Goal: Communication & Community: Answer question/provide support

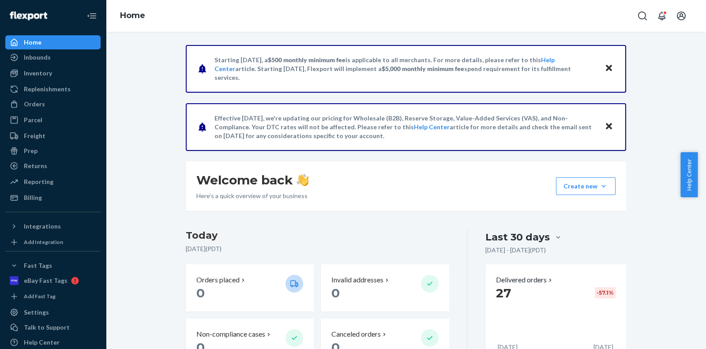
click at [676, 17] on button "Open account menu" at bounding box center [682, 16] width 18 height 18
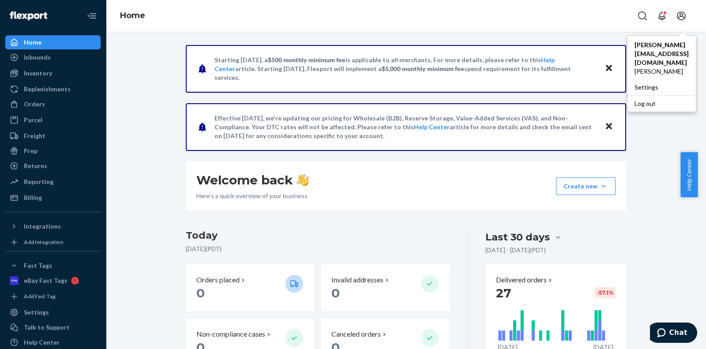
click at [676, 17] on button "Open account menu" at bounding box center [682, 16] width 18 height 18
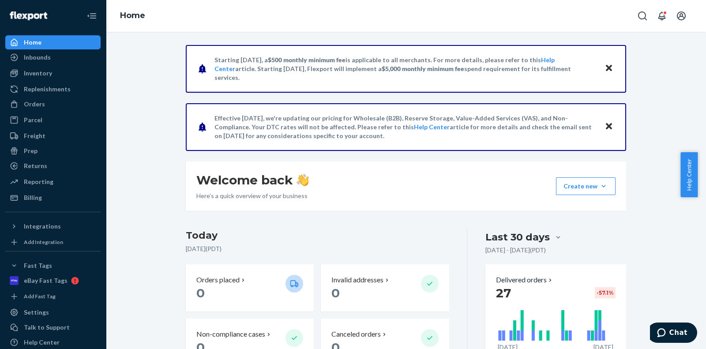
click at [692, 181] on span "Help Center" at bounding box center [689, 174] width 17 height 45
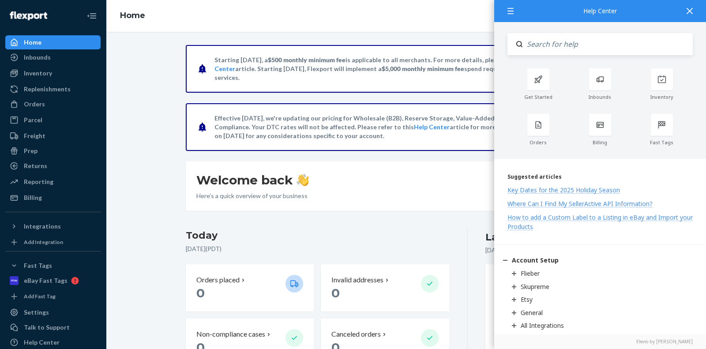
click at [694, 11] on div at bounding box center [689, 11] width 19 height 22
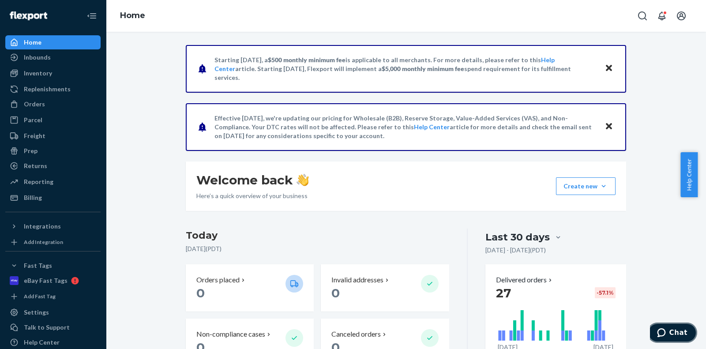
click at [676, 335] on span "Chat" at bounding box center [679, 333] width 18 height 8
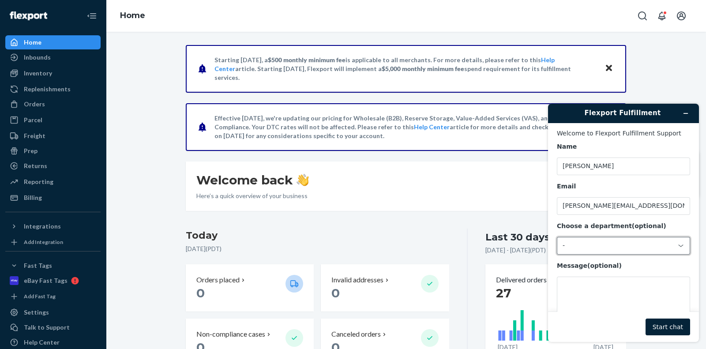
click at [608, 239] on div "-" at bounding box center [623, 246] width 133 height 18
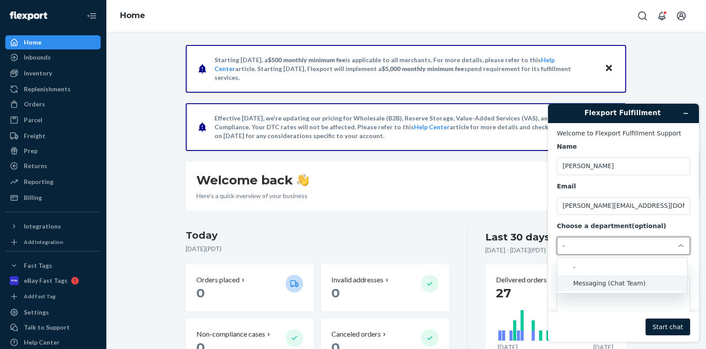
click at [619, 279] on li "Messaging (Chat Team)" at bounding box center [623, 284] width 130 height 16
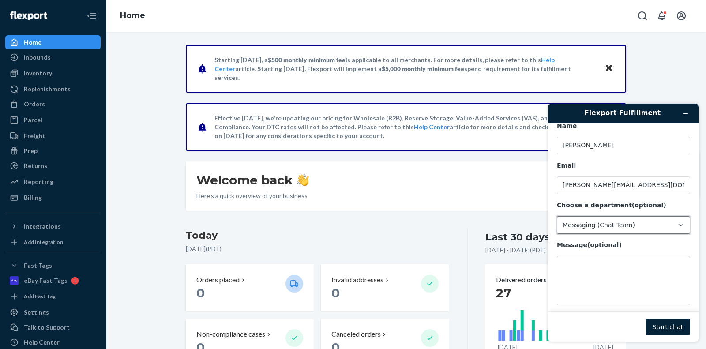
scroll to position [29, 0]
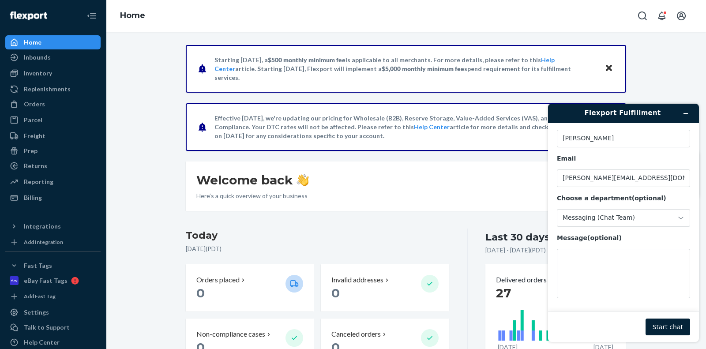
click at [55, 68] on div "Inventory" at bounding box center [53, 73] width 94 height 12
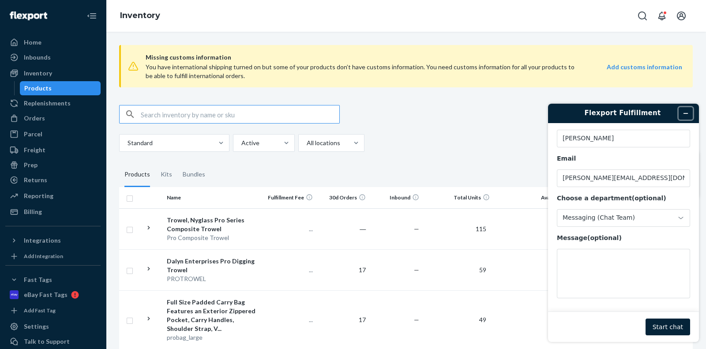
click at [684, 112] on icon "Minimize widget" at bounding box center [686, 113] width 6 height 6
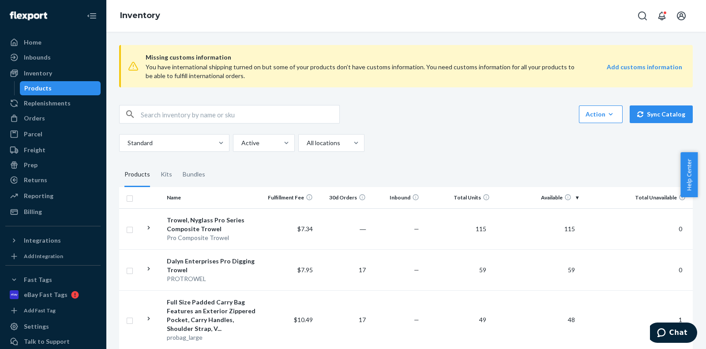
click at [552, 199] on th "Available" at bounding box center [538, 197] width 89 height 21
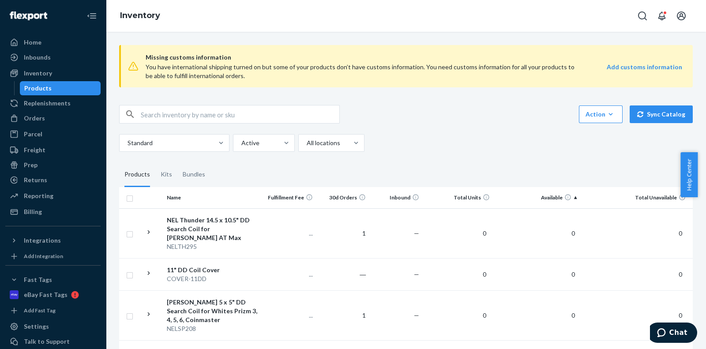
click at [200, 230] on div "NEL Thunder 14.5 x 10.5" DD Search Coil for [PERSON_NAME] AT Max" at bounding box center [213, 229] width 93 height 26
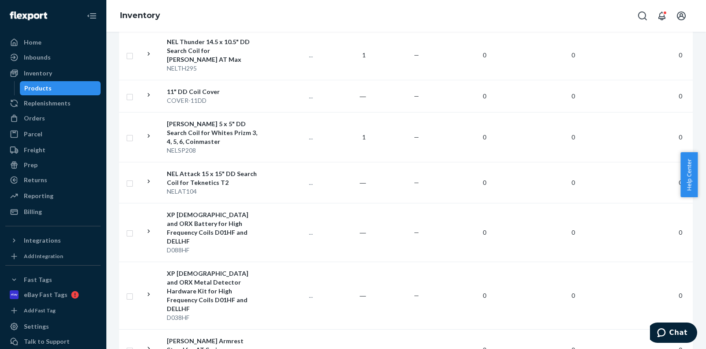
scroll to position [220, 0]
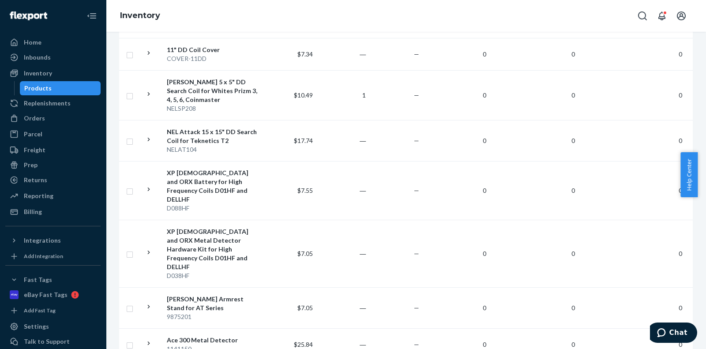
click at [229, 227] on div "XP [DEMOGRAPHIC_DATA] and ORX Metal Detector Hardware Kit for High Frequency Co…" at bounding box center [213, 249] width 93 height 44
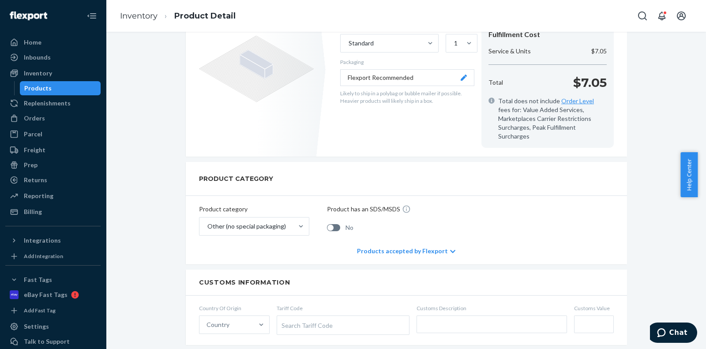
scroll to position [110, 0]
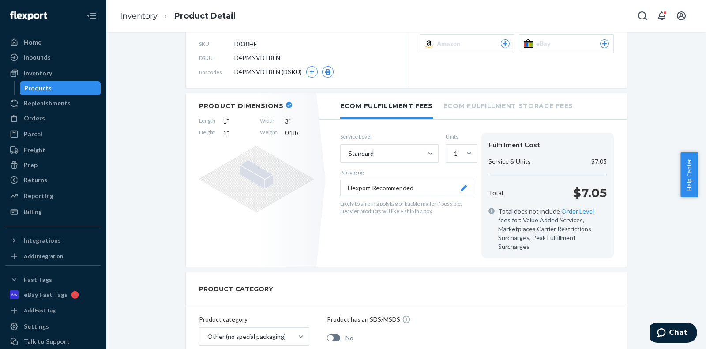
click at [457, 108] on li "Ecom Fulfillment Storage Fees" at bounding box center [509, 105] width 130 height 24
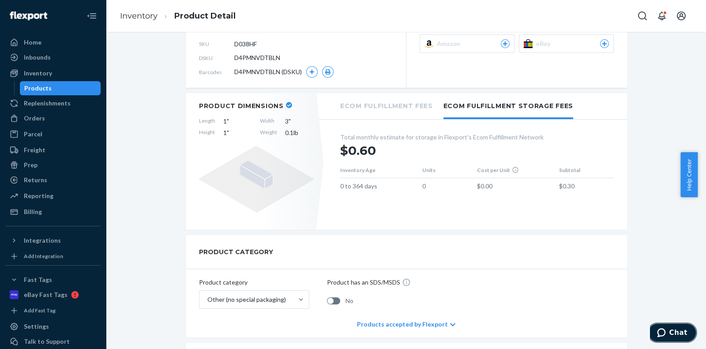
click at [670, 336] on span "Chat" at bounding box center [663, 332] width 12 height 9
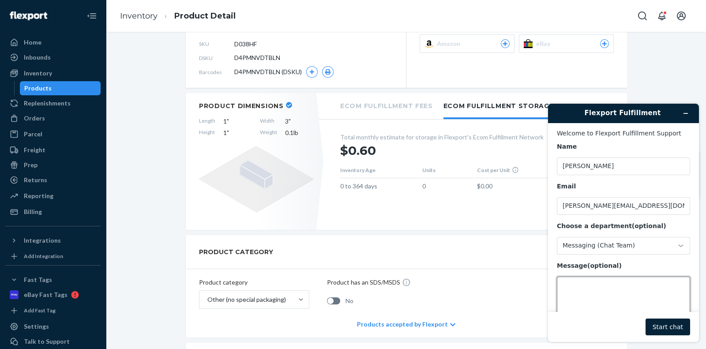
click at [605, 300] on textarea "Message (optional)" at bounding box center [623, 301] width 133 height 49
paste textarea "DSKU DZWKLEVZJRB is showing one unit in storage on one screen but another scree…"
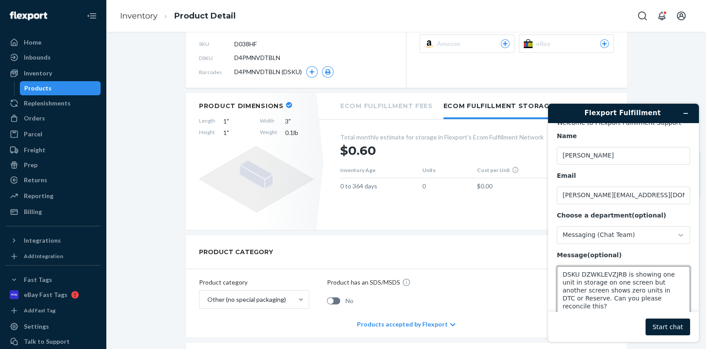
scroll to position [15, 0]
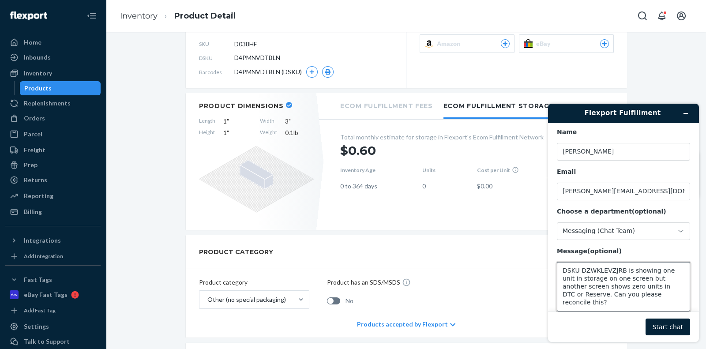
type textarea "DSKU DZWKLEVZJRB is showing one unit in storage on one screen but another scree…"
click at [680, 332] on button "Start chat" at bounding box center [668, 327] width 45 height 17
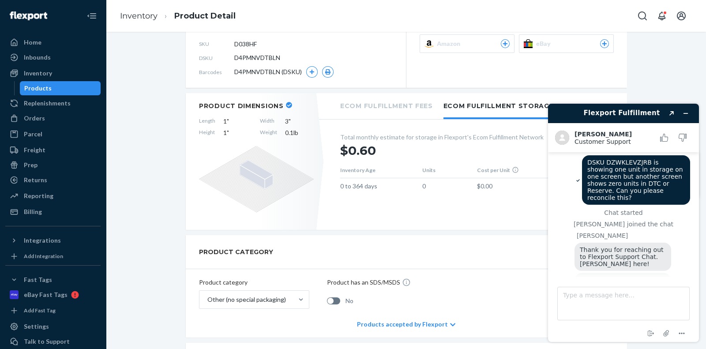
scroll to position [0, 0]
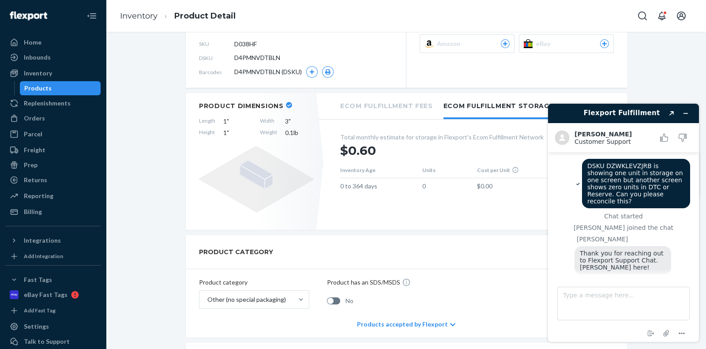
click at [615, 168] on span "DSKU DZWKLEVZJRB is showing one unit in storage on one screen but another scree…" at bounding box center [637, 183] width 98 height 42
copy span "DZWKLEVZJRB"
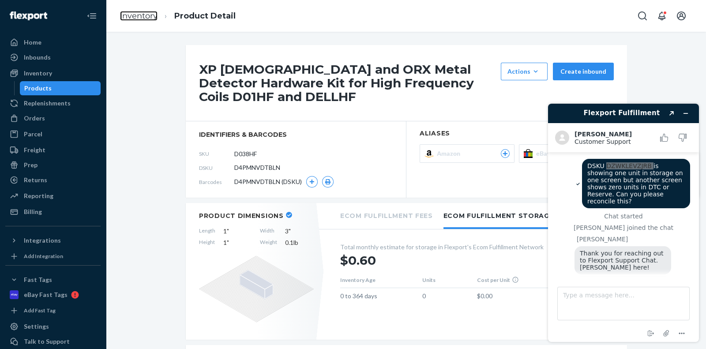
click at [142, 15] on link "Inventory" at bounding box center [139, 16] width 38 height 10
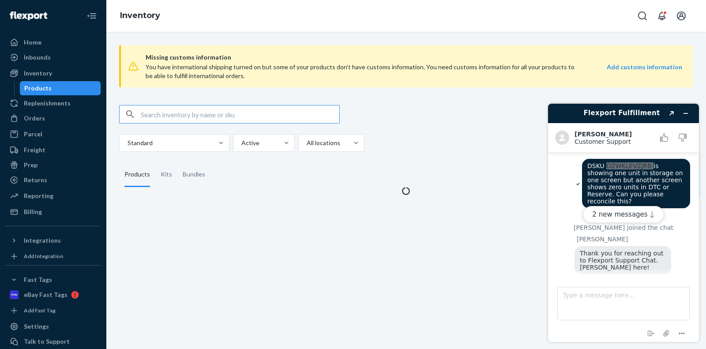
scroll to position [212, 0]
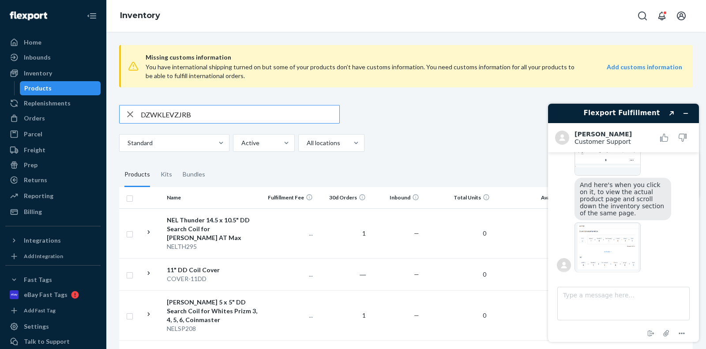
type input "DZWKLEVZJRB"
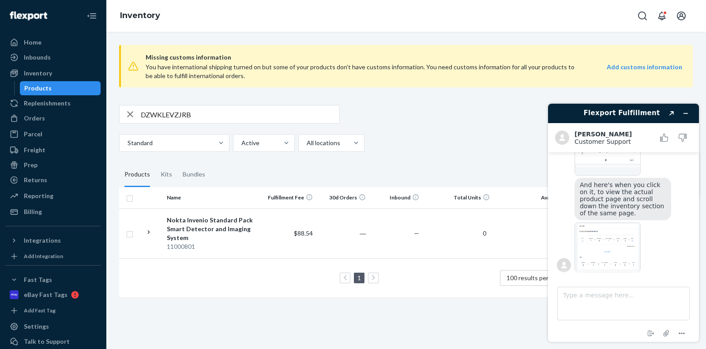
click at [187, 225] on div "Nokta Invenio Standard Pack Smart Detector and Imaging System" at bounding box center [213, 229] width 93 height 26
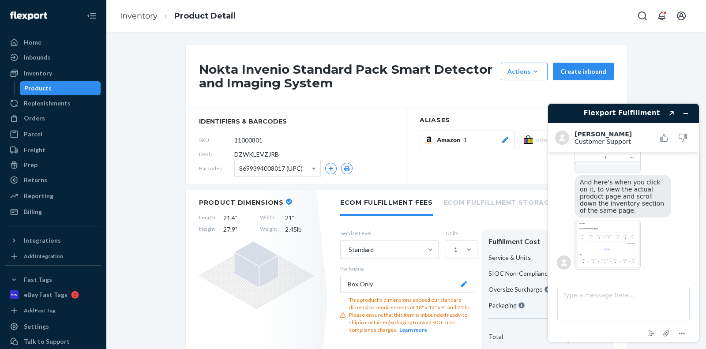
click at [470, 203] on li "Ecom Fulfillment Storage Fees" at bounding box center [509, 202] width 130 height 24
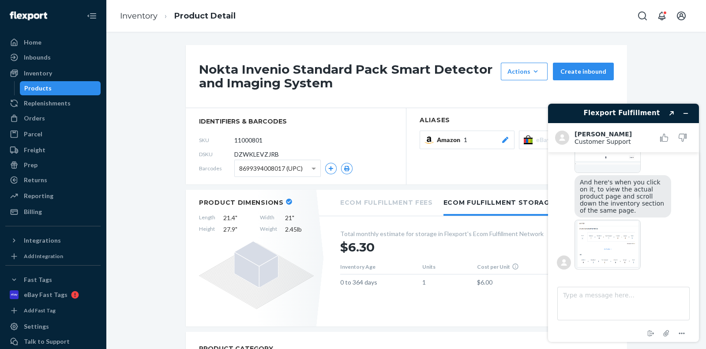
click at [633, 258] on img at bounding box center [608, 245] width 66 height 50
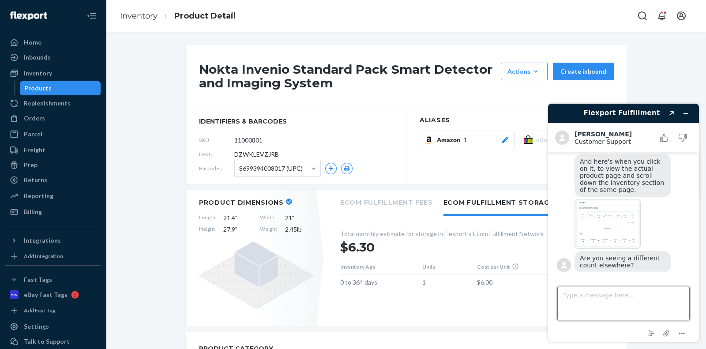
click at [612, 304] on textarea "Type a message here..." at bounding box center [624, 304] width 132 height 34
type textarea "If you click on "ECOM Fulfillment Stora"
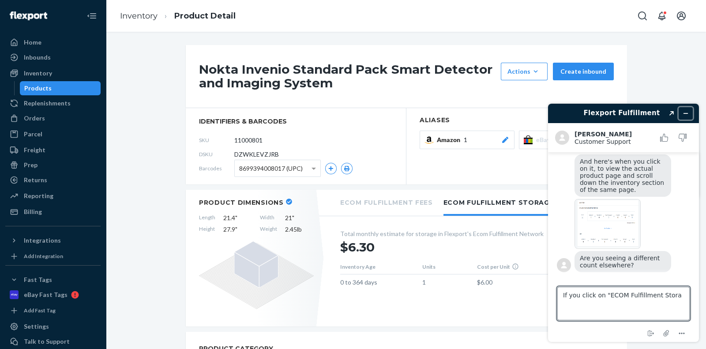
click at [682, 113] on button "Minimize widget" at bounding box center [686, 113] width 14 height 12
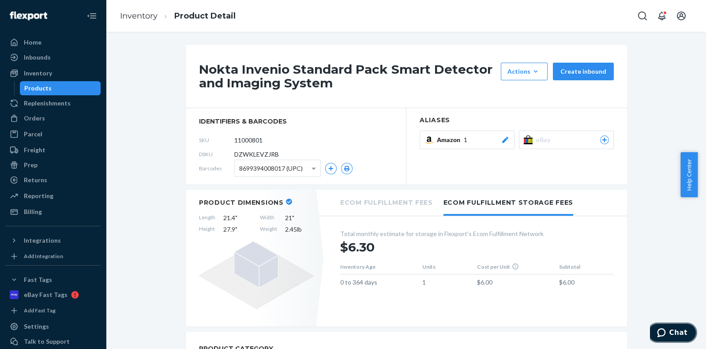
click at [670, 332] on span "Chat" at bounding box center [663, 332] width 12 height 9
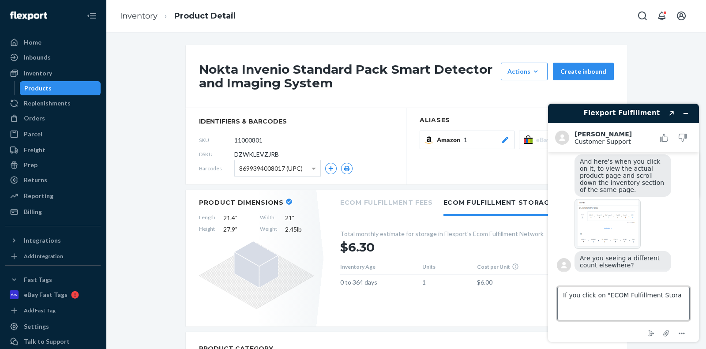
click at [674, 295] on textarea "If you click on "ECOM Fulfillment Stora" at bounding box center [624, 304] width 132 height 34
type textarea "If you click on "ECOM Fulfillment Storage Fees" you'll see one unit in there."
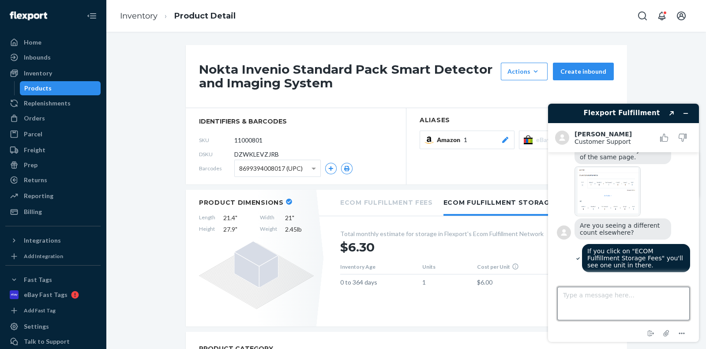
scroll to position [268, 0]
click at [668, 333] on icon "Attach file" at bounding box center [666, 333] width 7 height 7
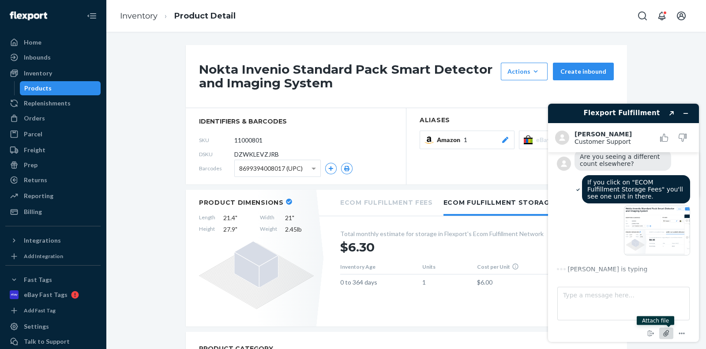
scroll to position [321, 0]
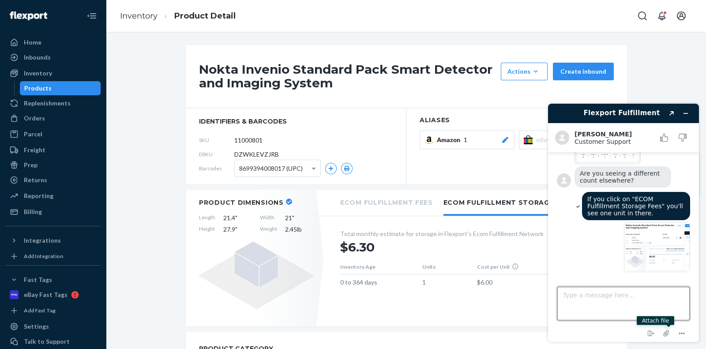
click at [615, 312] on textarea "Type a message here..." at bounding box center [624, 304] width 132 height 34
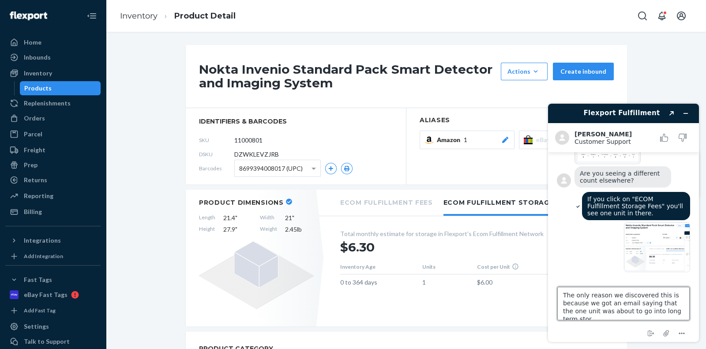
scroll to position [4, 0]
type textarea "The only reason we discovered this is because we got an email saying that the o…"
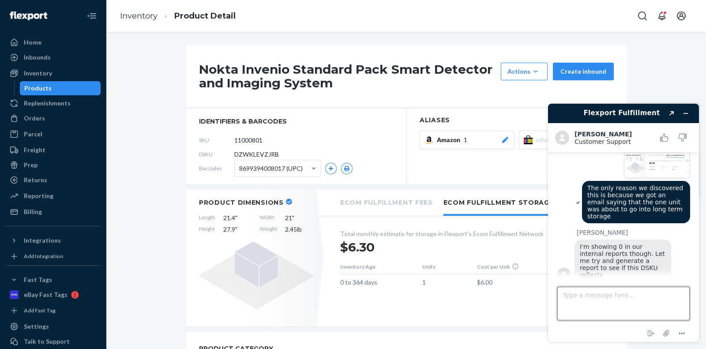
scroll to position [411, 0]
type textarea "thank you"
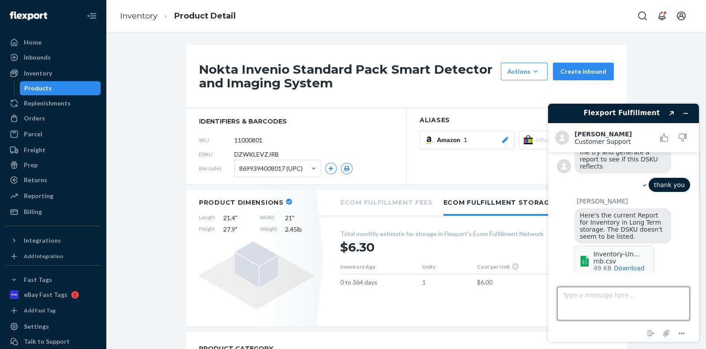
scroll to position [598, 0]
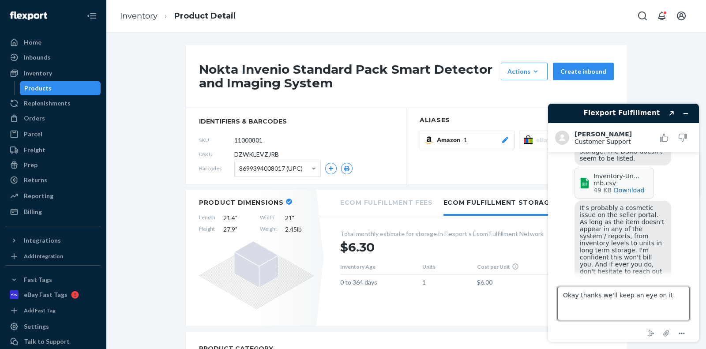
type textarea "Okay thanks we'll keep an eye on it."
